Goal: Information Seeking & Learning: Learn about a topic

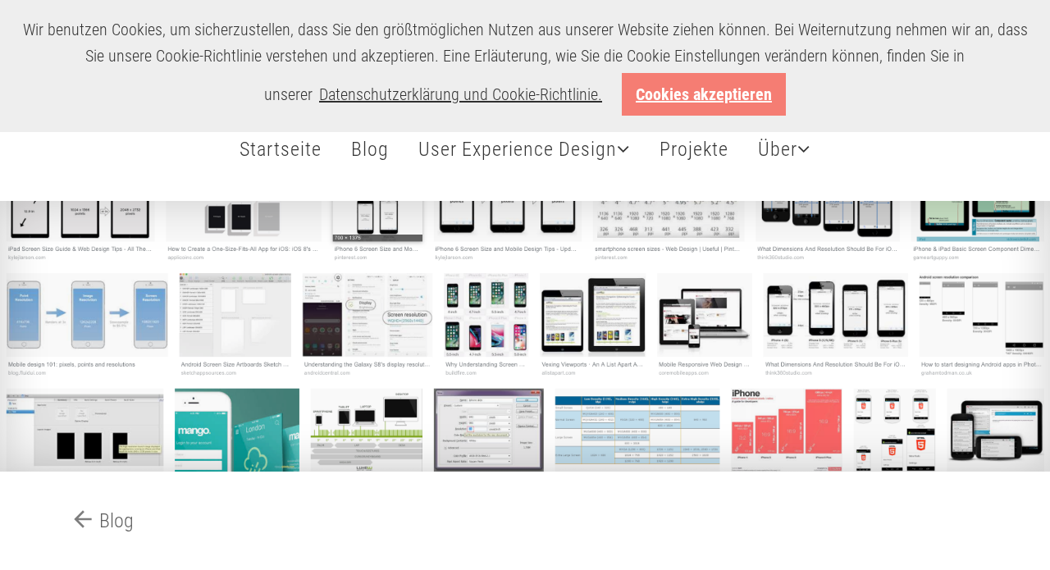
click at [732, 82] on link "Cookies akzeptieren" at bounding box center [704, 94] width 164 height 43
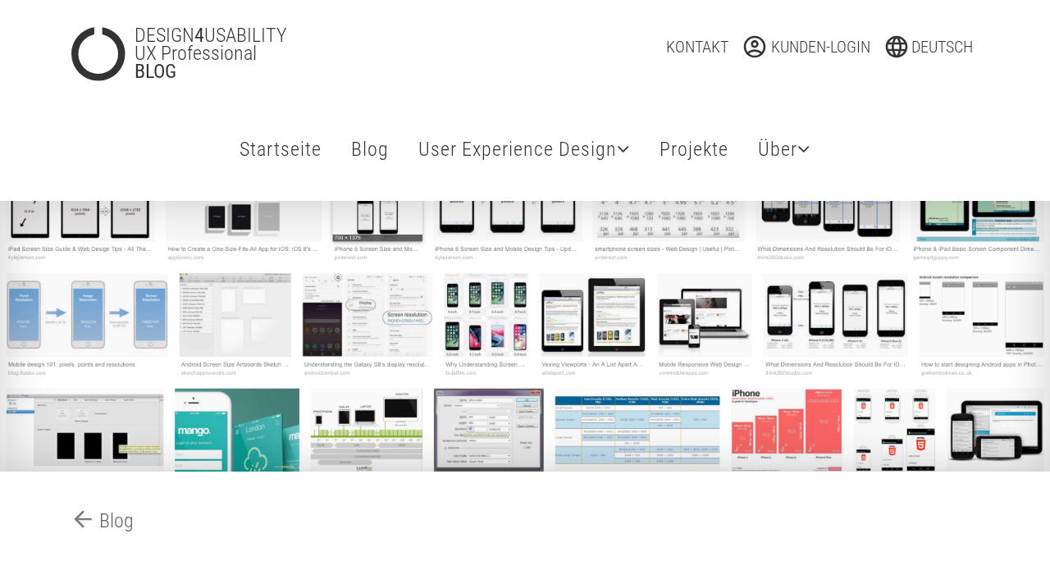
click at [244, 356] on div at bounding box center [525, 336] width 1050 height 271
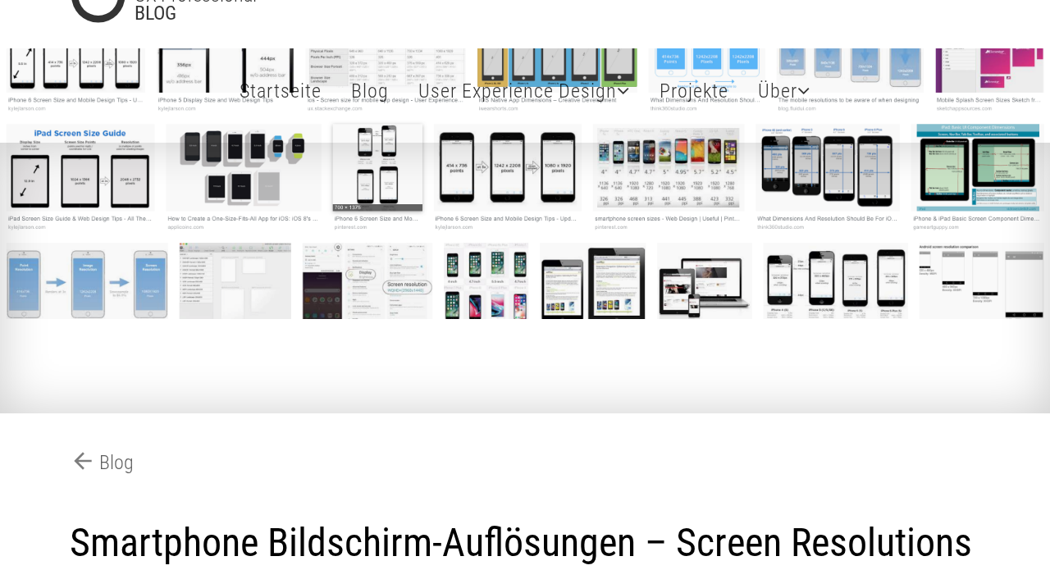
scroll to position [163, 0]
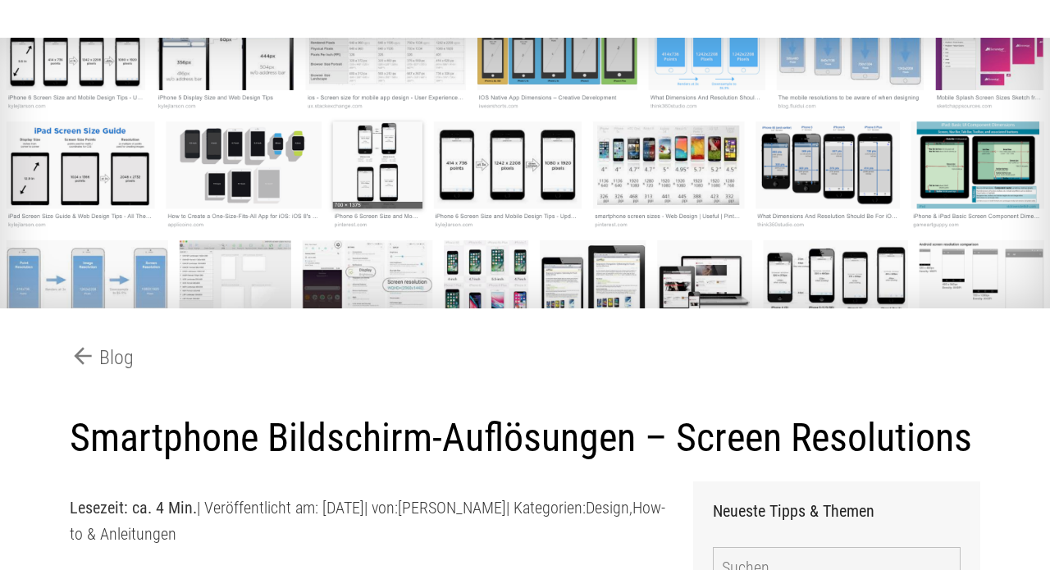
click at [674, 182] on div at bounding box center [525, 173] width 1050 height 271
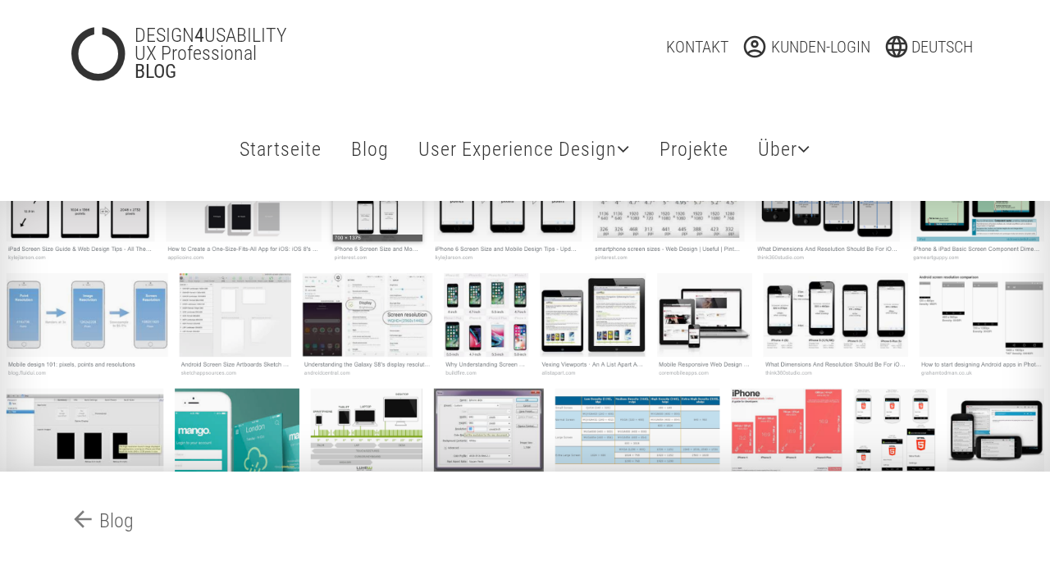
scroll to position [0, 0]
click at [617, 144] on icon at bounding box center [623, 149] width 13 height 20
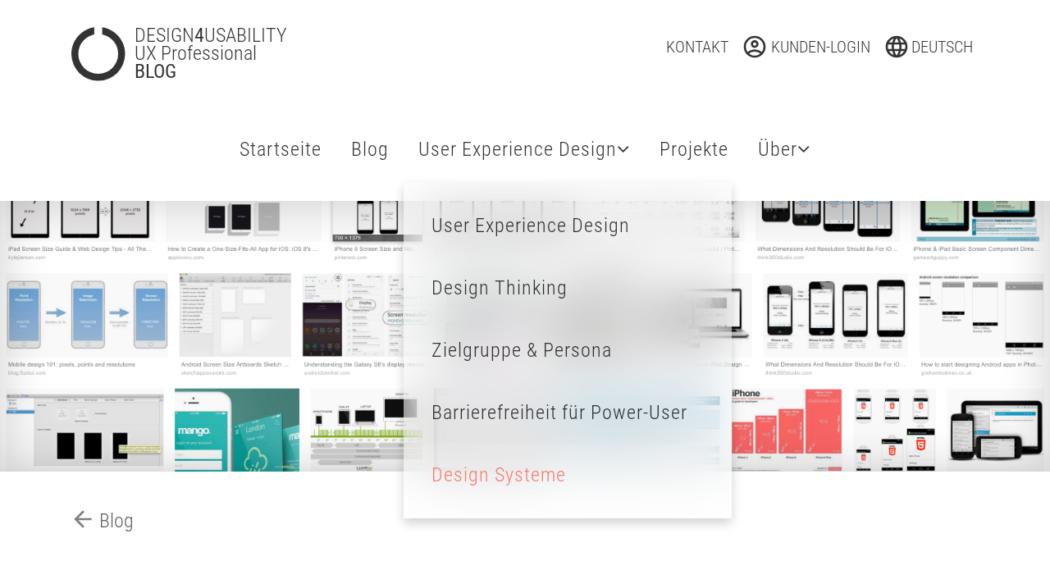
click at [484, 477] on link "Design Systeme Effiziente Strukturen" at bounding box center [559, 475] width 295 height 62
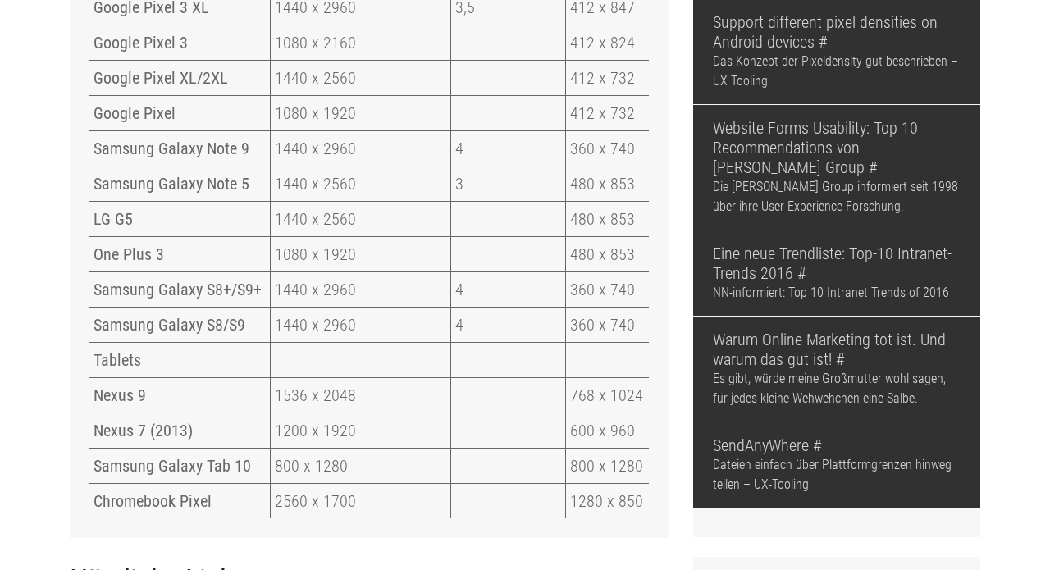
scroll to position [4077, 0]
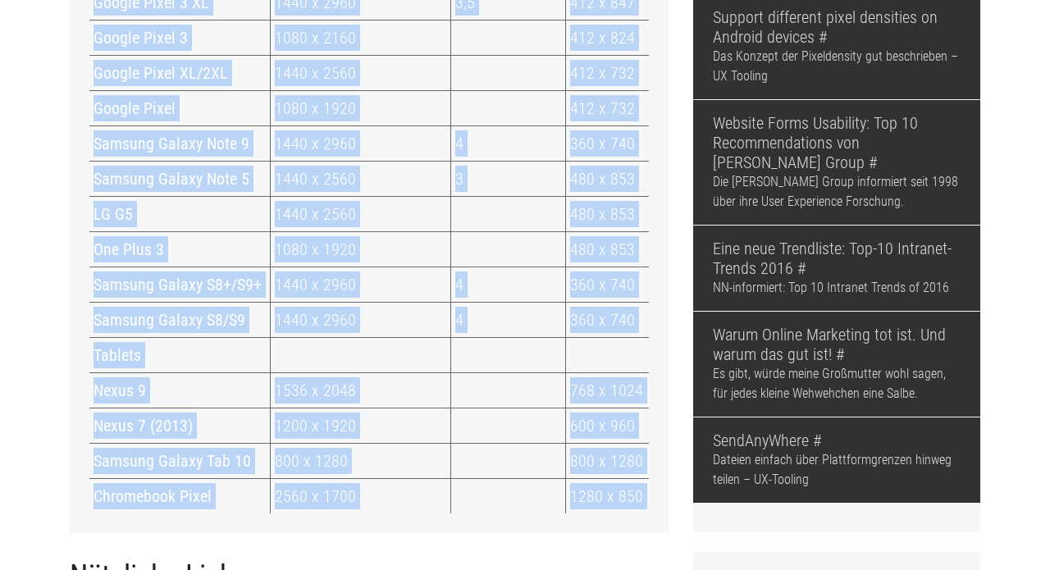
drag, startPoint x: 64, startPoint y: 71, endPoint x: 516, endPoint y: 474, distance: 605.8
copy div "Loremipsumd Sitametconsecteturadi Elitsedd, Eiusmod & Te. 6134×055 Incid utl et…"
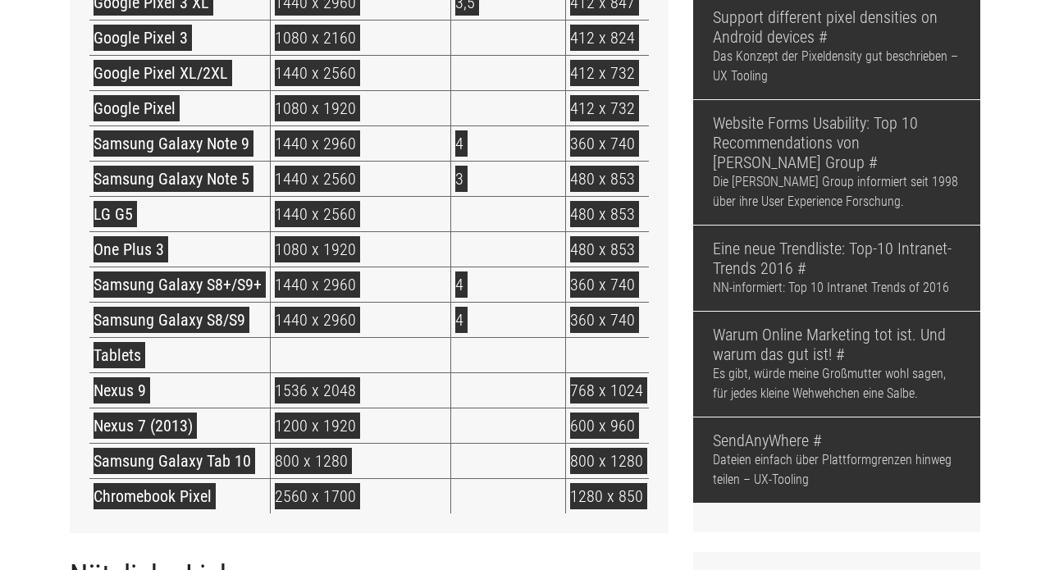
click at [72, 351] on div "Android Geräte Pixel Size Viewport-Faktor Viewport Phones Samsung Fold 5G 2152 …" at bounding box center [369, 144] width 599 height 778
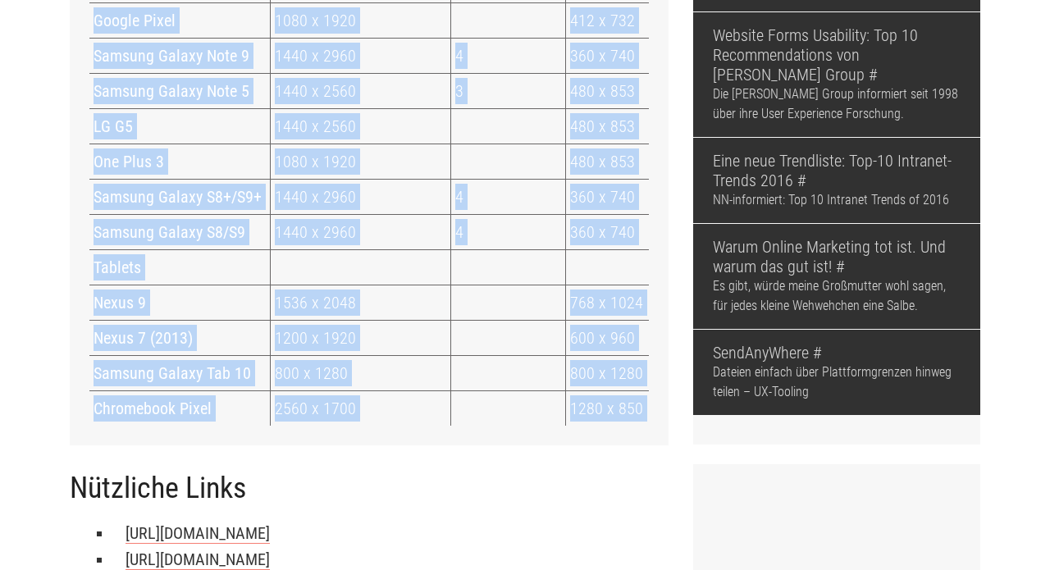
scroll to position [4287, 0]
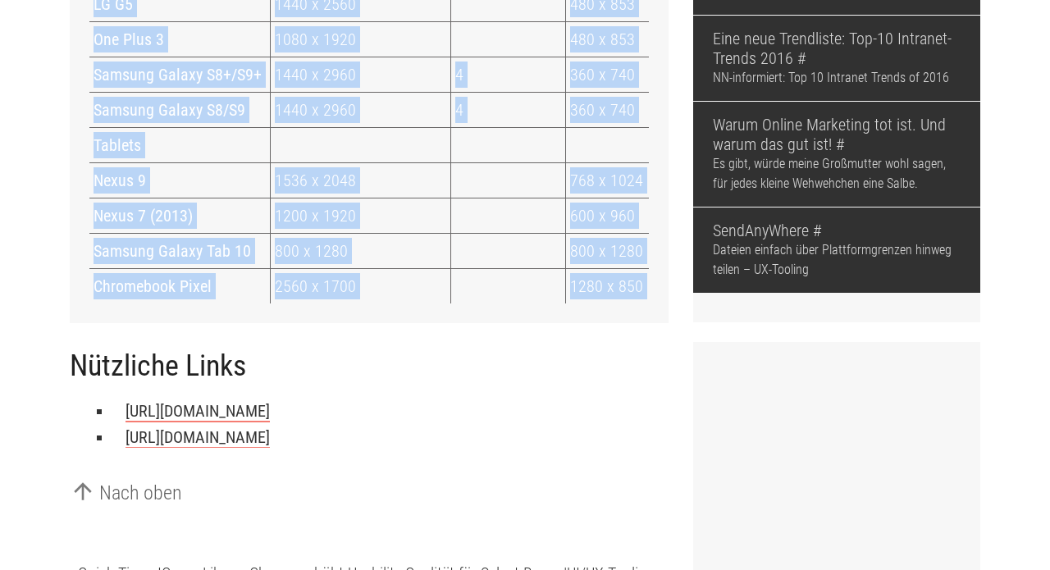
click at [270, 401] on link "[URL][DOMAIN_NAME]" at bounding box center [197, 411] width 144 height 21
